Goal: Task Accomplishment & Management: Use online tool/utility

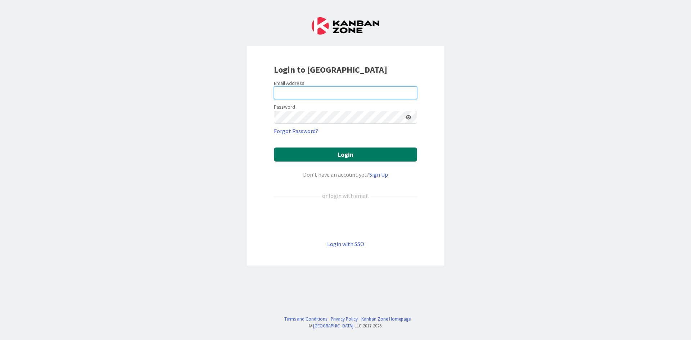
type input "[EMAIL_ADDRESS][DOMAIN_NAME]"
click at [321, 159] on button "Login" at bounding box center [345, 155] width 143 height 14
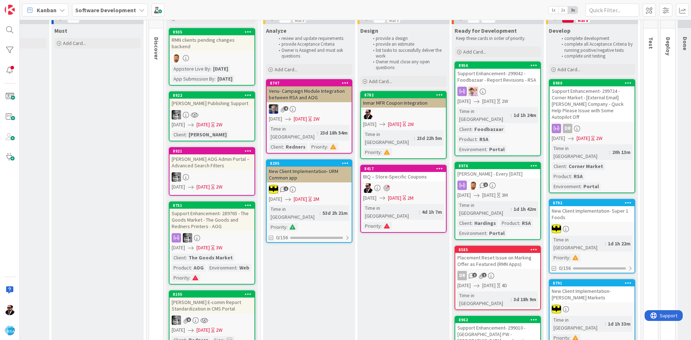
scroll to position [0, 351]
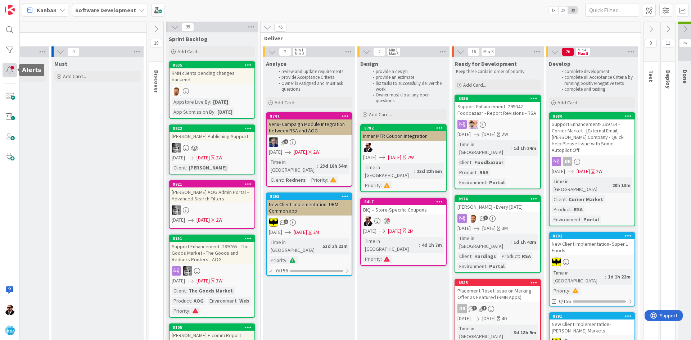
click at [7, 73] on div at bounding box center [10, 70] width 14 height 14
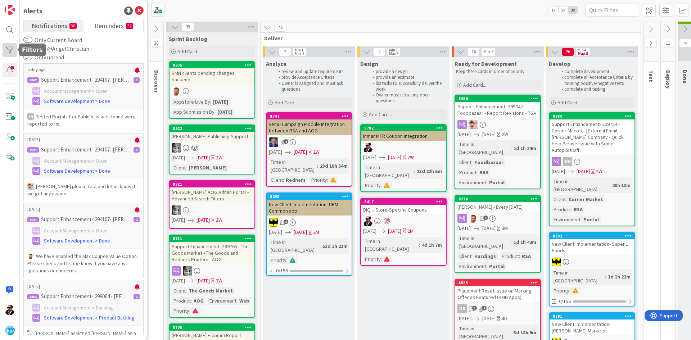
click at [8, 46] on div at bounding box center [10, 50] width 14 height 14
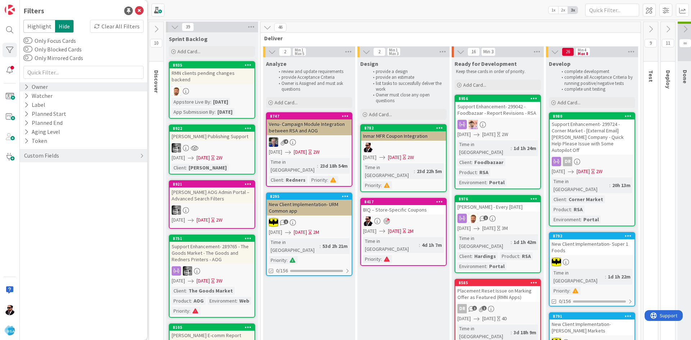
click at [67, 87] on div "Owner" at bounding box center [83, 86] width 127 height 9
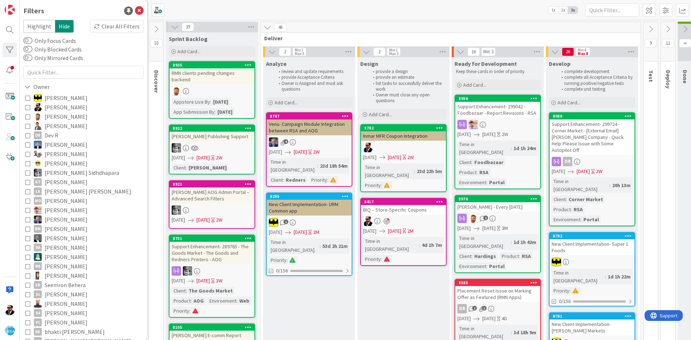
click at [55, 106] on span "[PERSON_NAME]" at bounding box center [66, 107] width 43 height 9
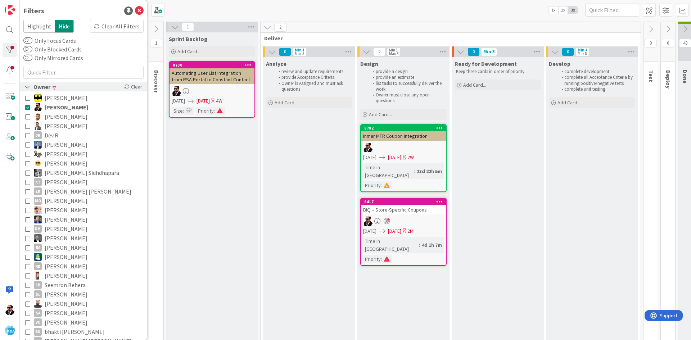
click at [45, 86] on div "Owner" at bounding box center [37, 86] width 28 height 9
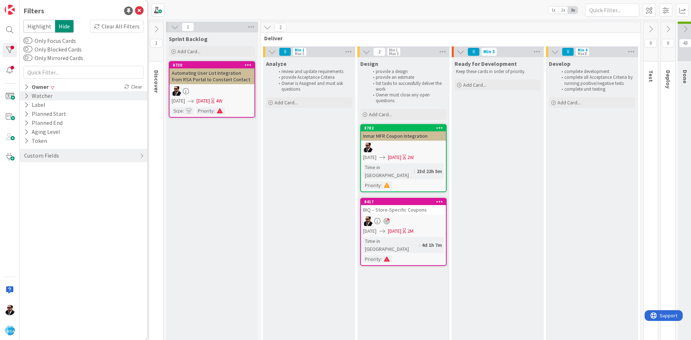
click at [44, 99] on div "Watcher" at bounding box center [38, 95] width 30 height 9
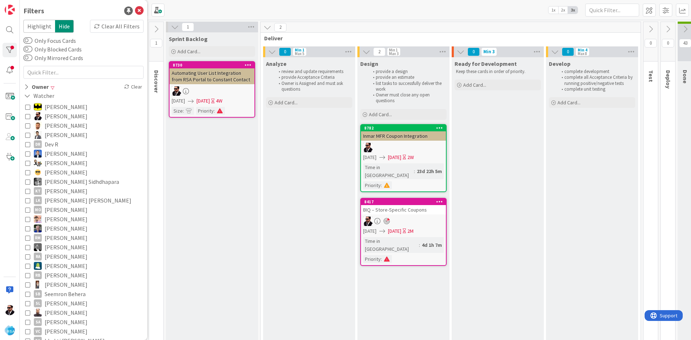
click at [44, 116] on button "[PERSON_NAME]" at bounding box center [83, 116] width 117 height 9
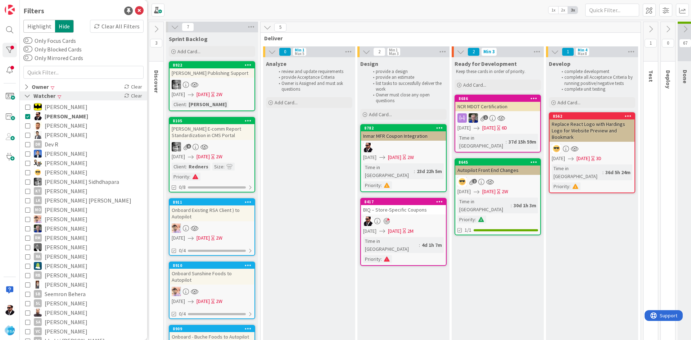
click at [31, 95] on div "Watcher" at bounding box center [39, 95] width 33 height 9
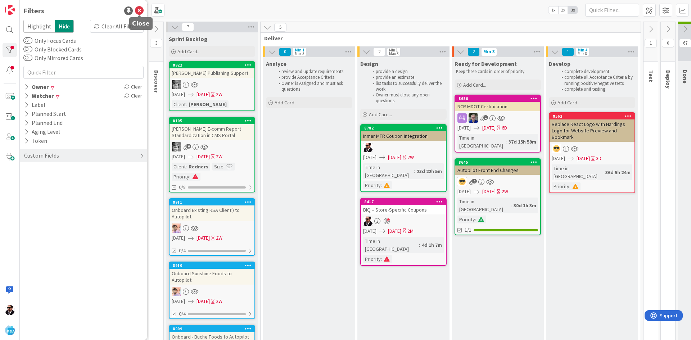
click at [139, 9] on icon at bounding box center [139, 10] width 9 height 9
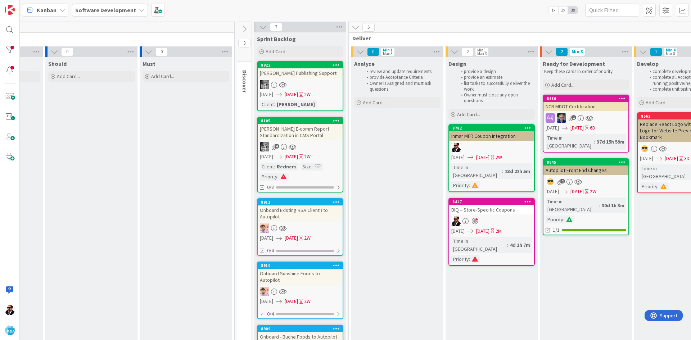
scroll to position [0, 416]
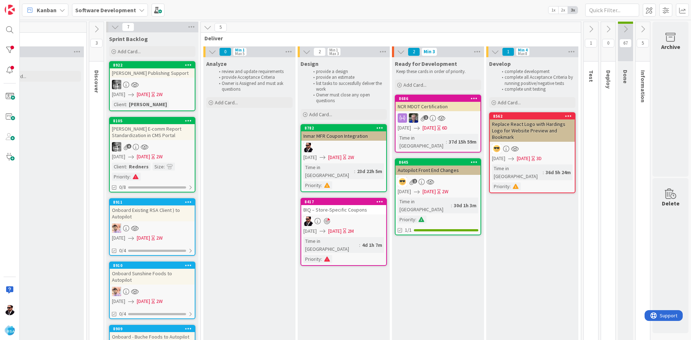
click at [471, 159] on icon at bounding box center [474, 161] width 7 height 5
